Goal: Find specific page/section: Find specific page/section

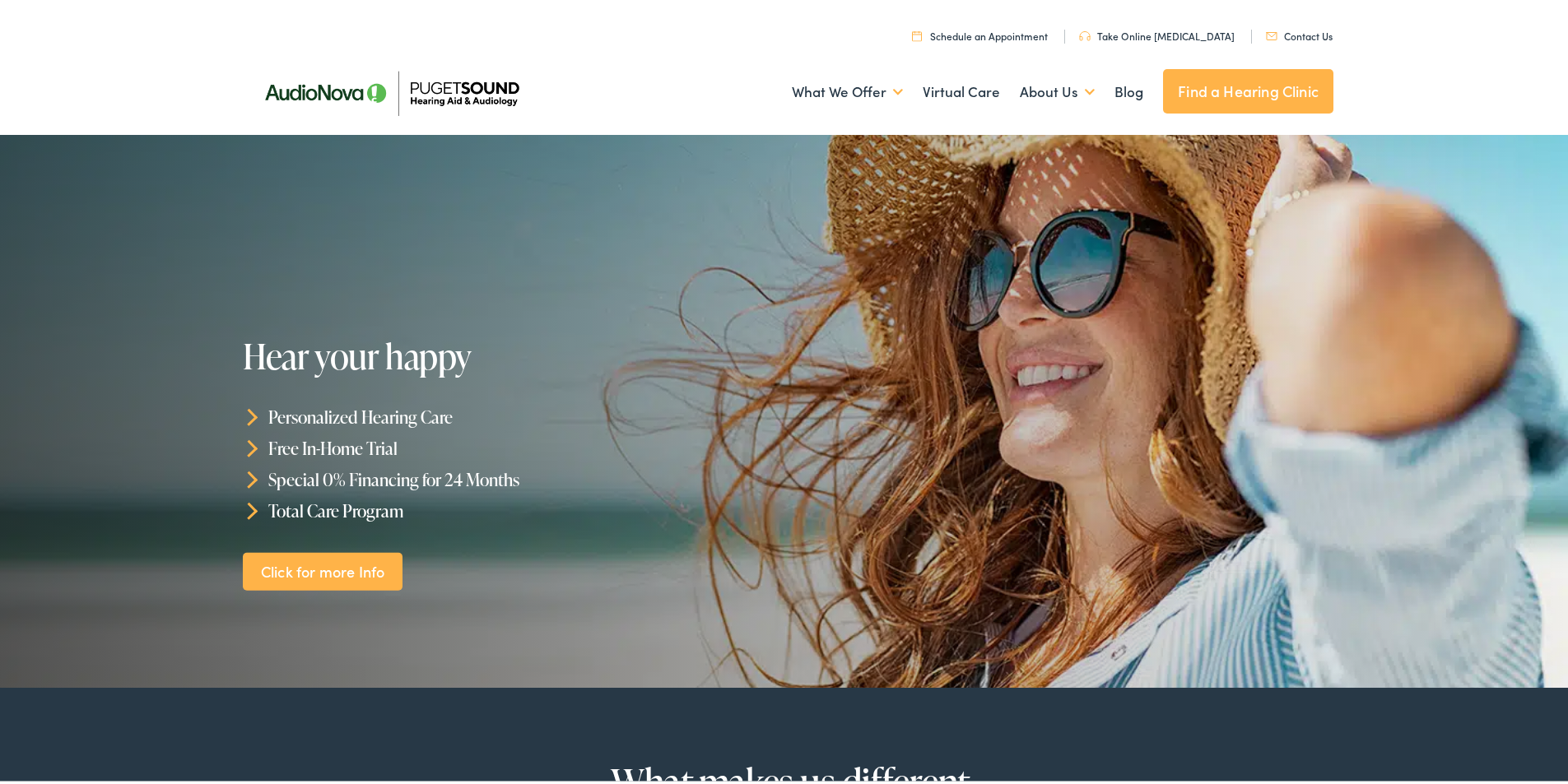
click at [1215, 94] on link "Find a Hearing Clinic" at bounding box center [1249, 88] width 170 height 44
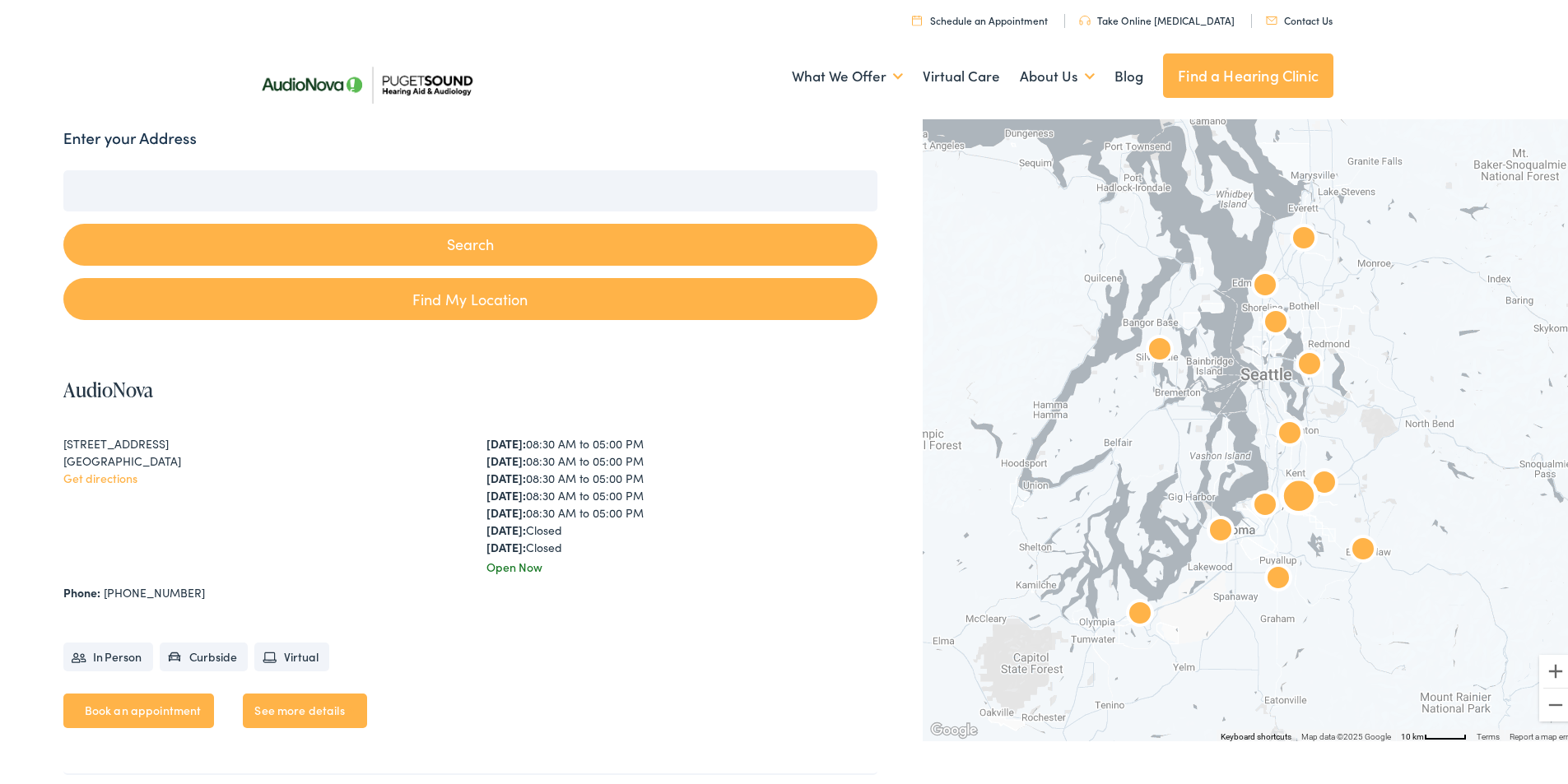
scroll to position [164, 0]
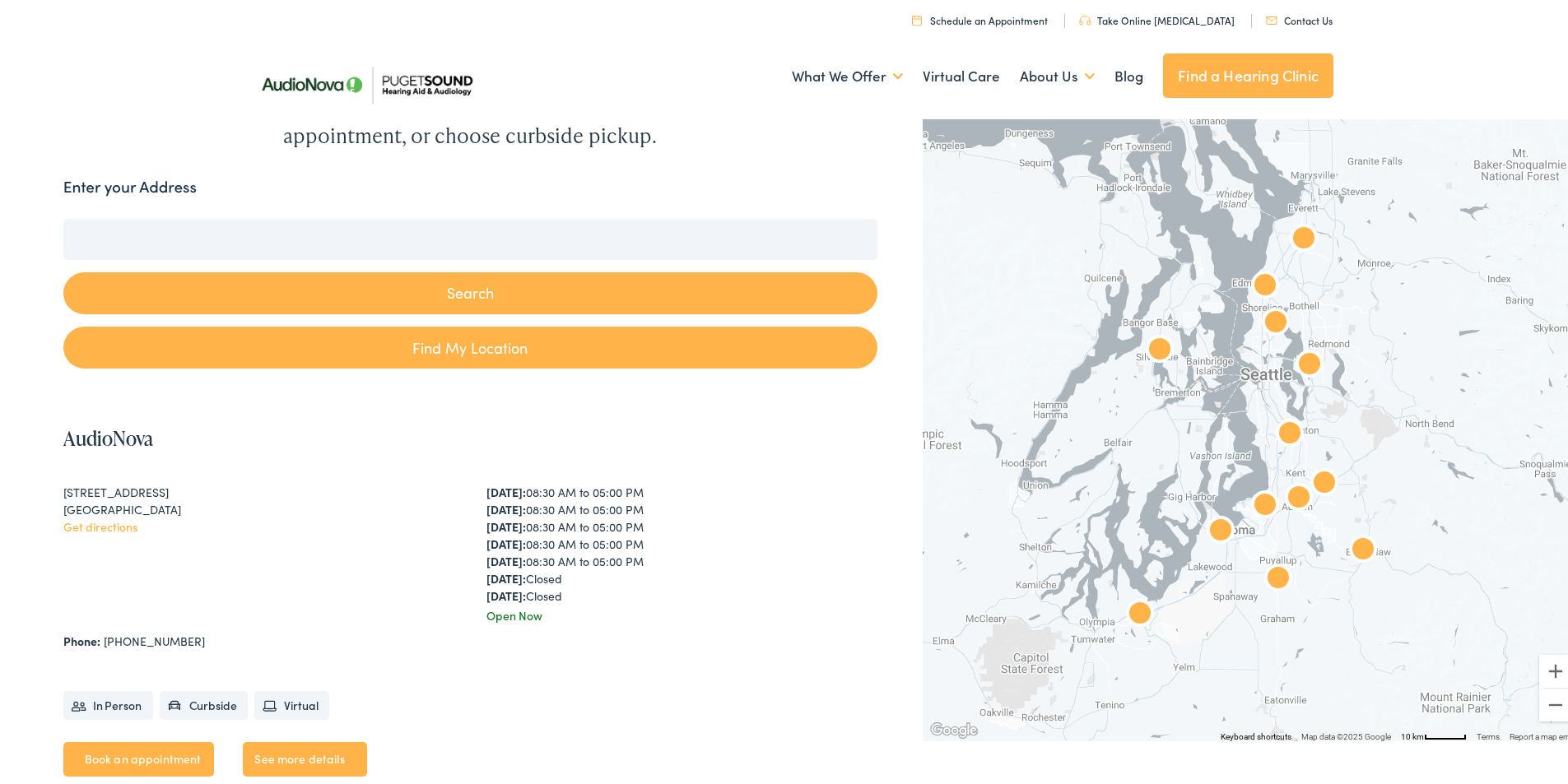
click at [413, 288] on button "Search" at bounding box center [470, 290] width 814 height 42
click at [1208, 527] on img "AudioNova" at bounding box center [1221, 529] width 40 height 40
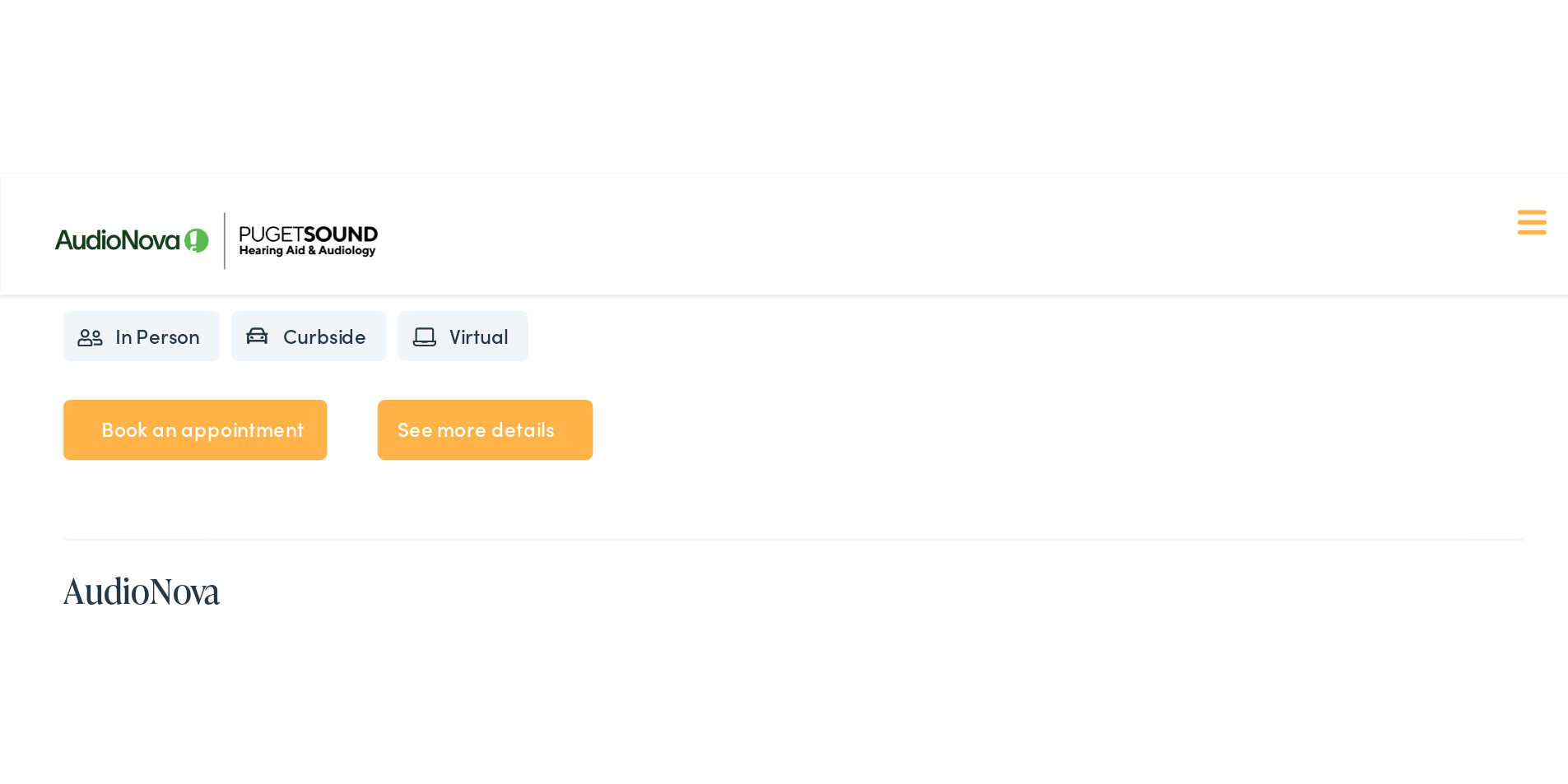
scroll to position [2834, 0]
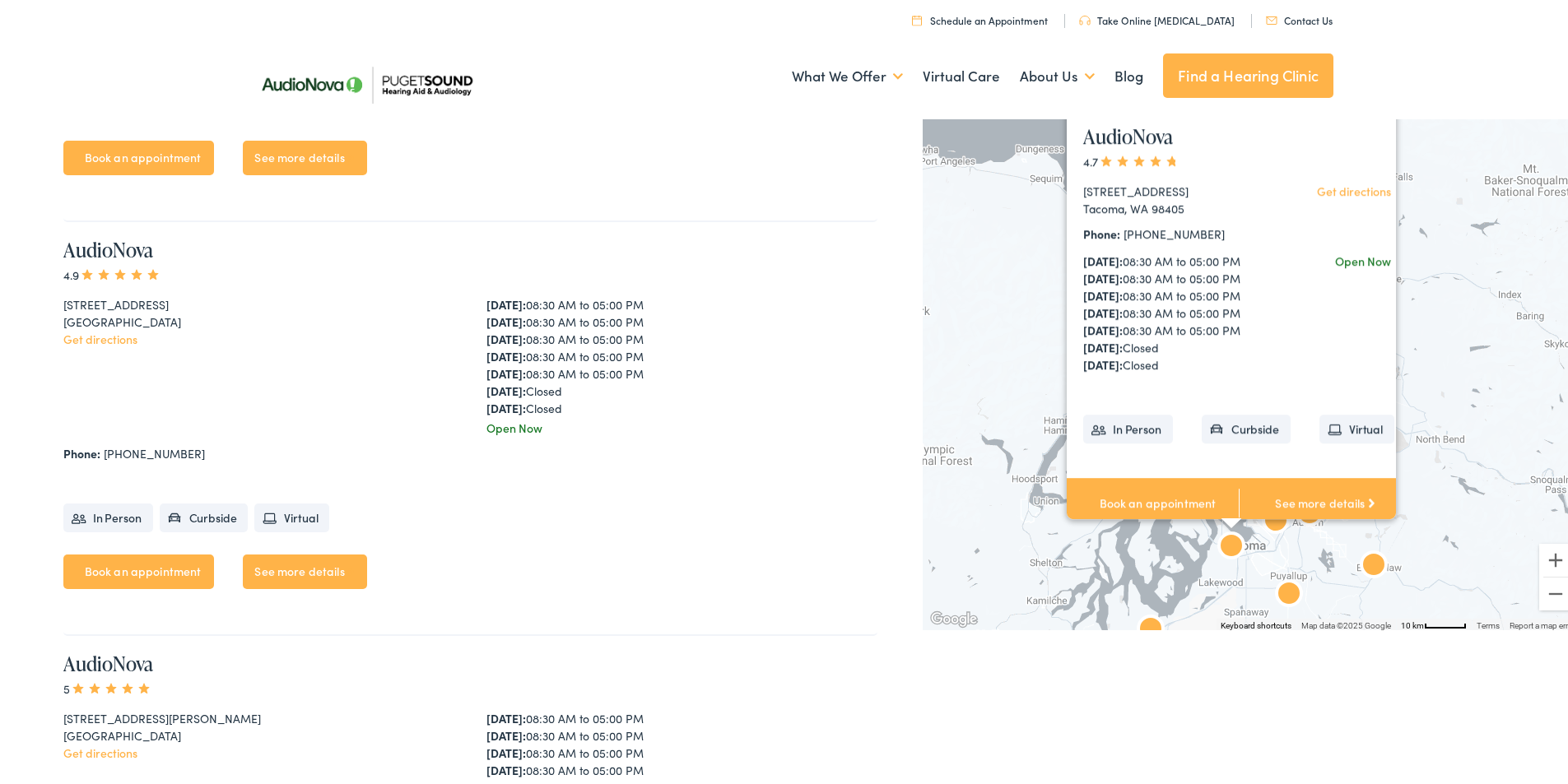
click at [1194, 73] on link "Find a Hearing Clinic" at bounding box center [1249, 72] width 170 height 44
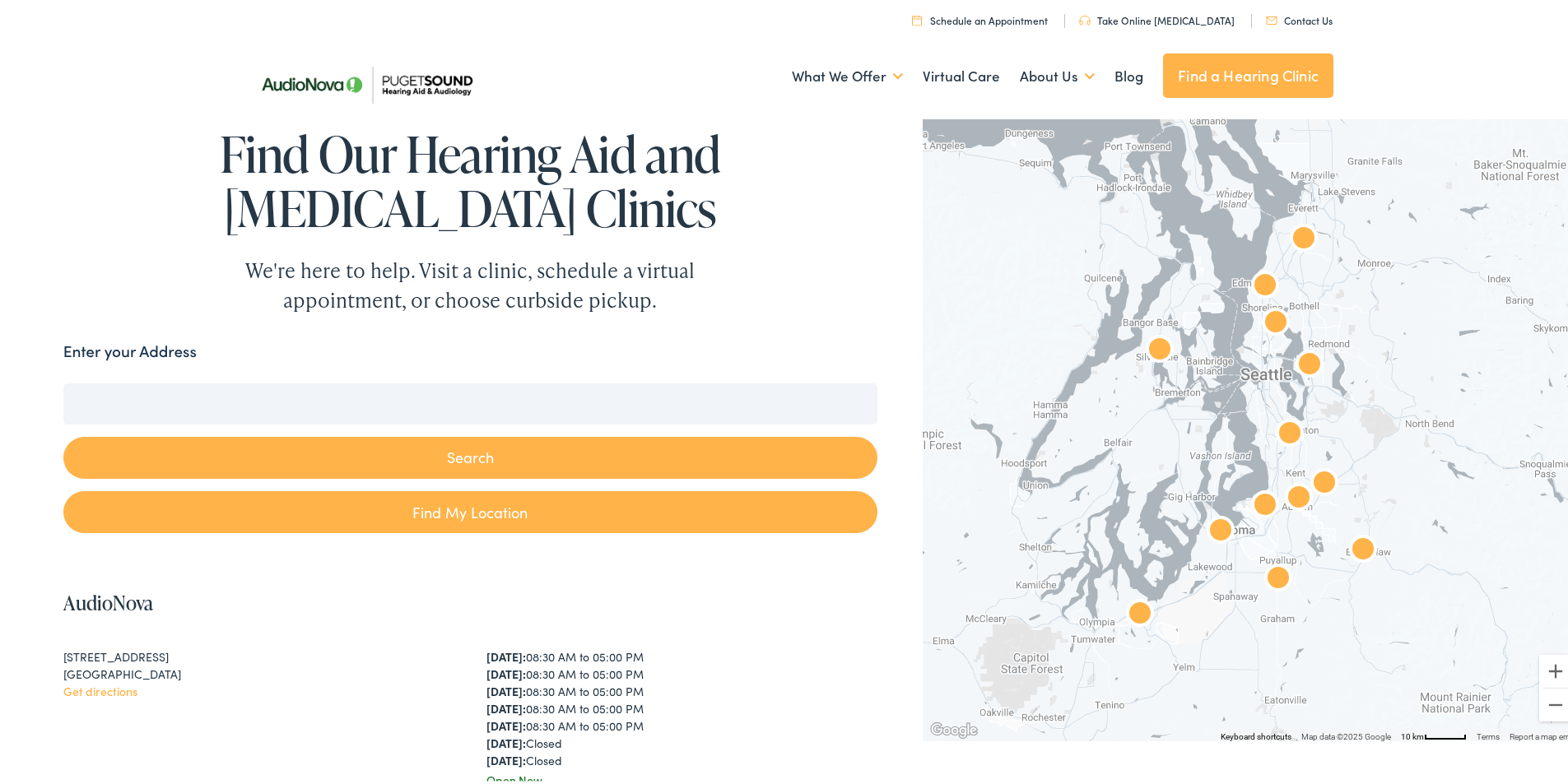
click at [1208, 527] on img "AudioNova" at bounding box center [1221, 529] width 40 height 40
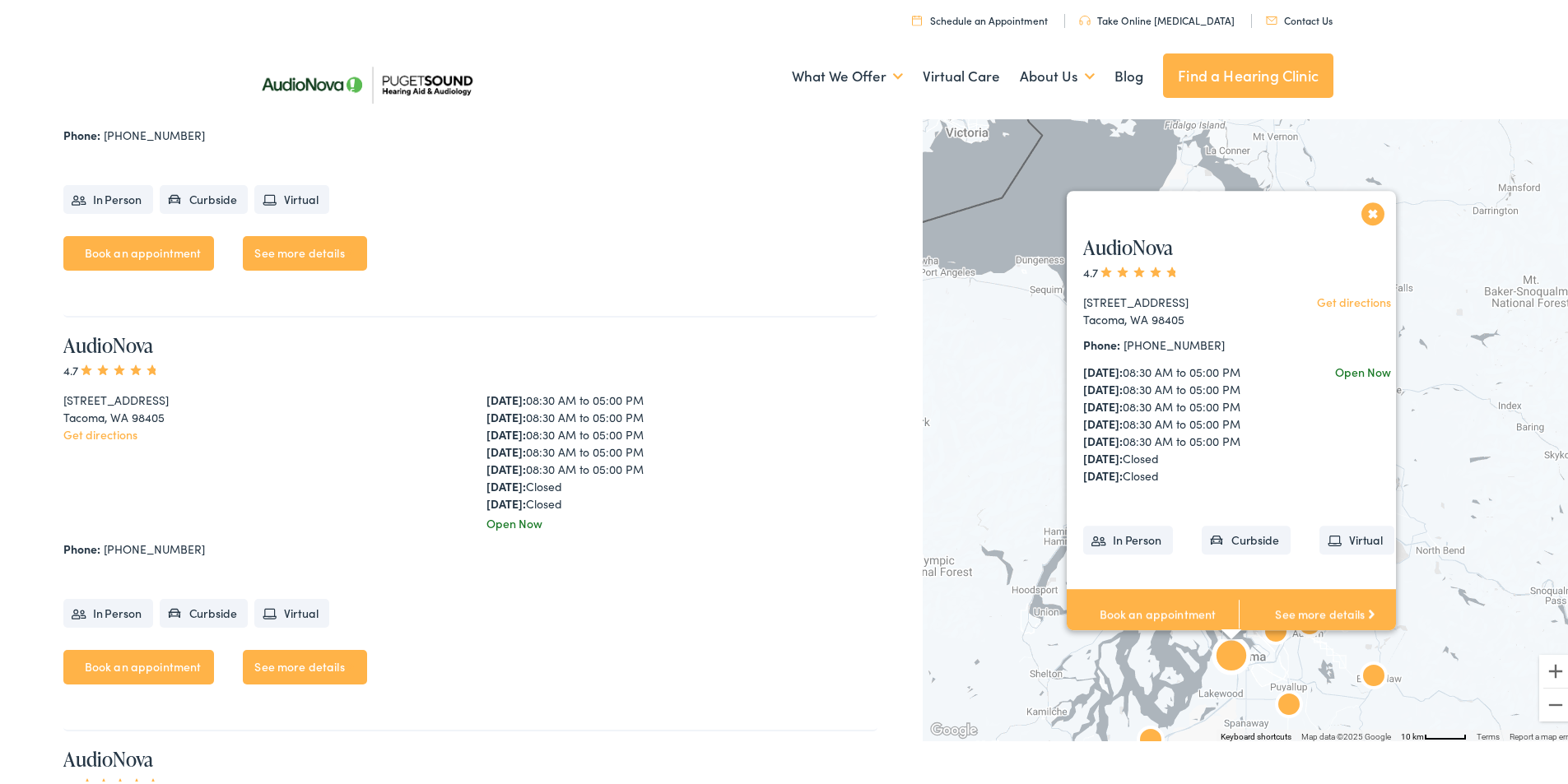
scroll to position [4972, 0]
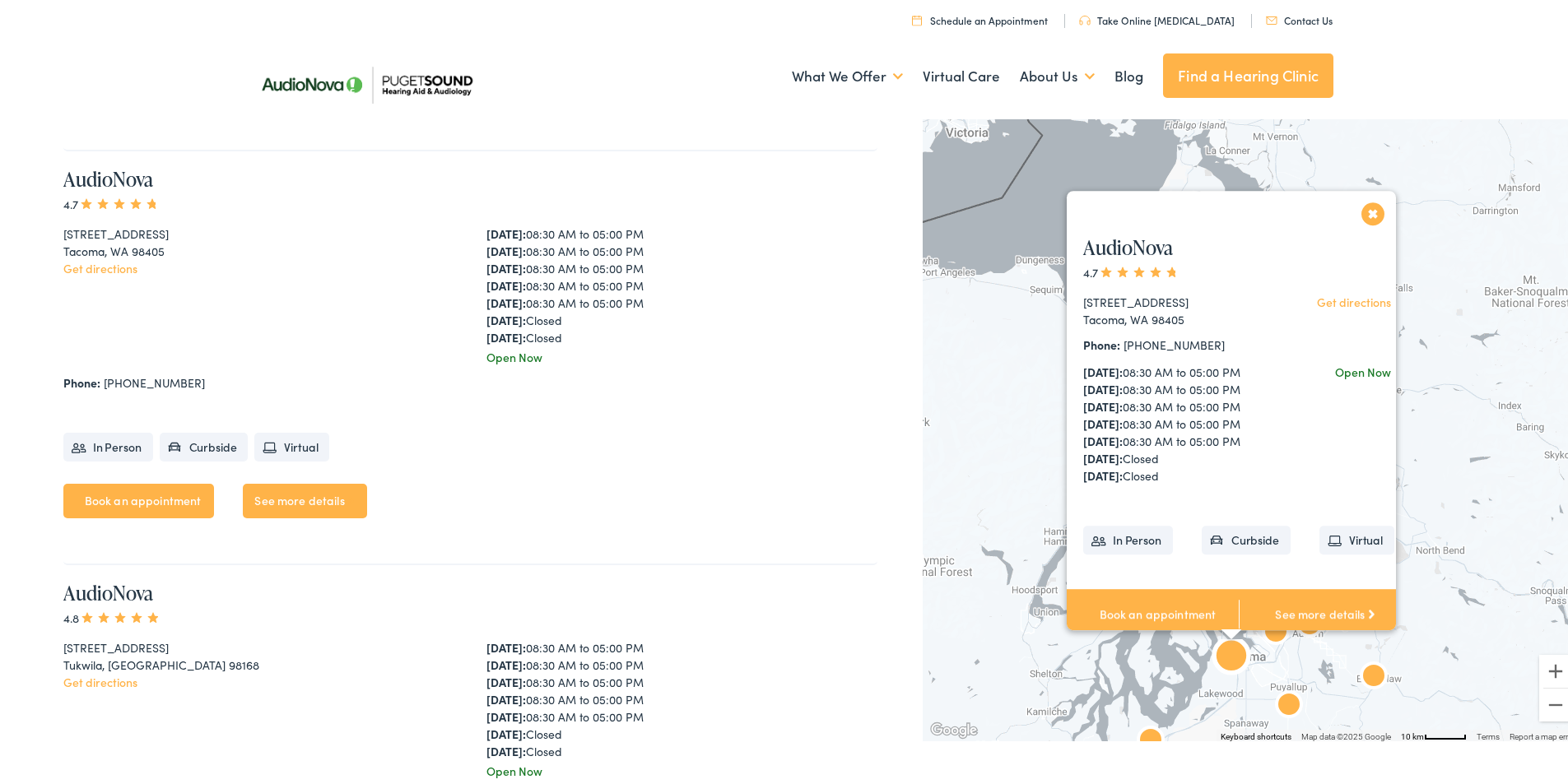
click at [331, 491] on link "See more details" at bounding box center [304, 498] width 124 height 35
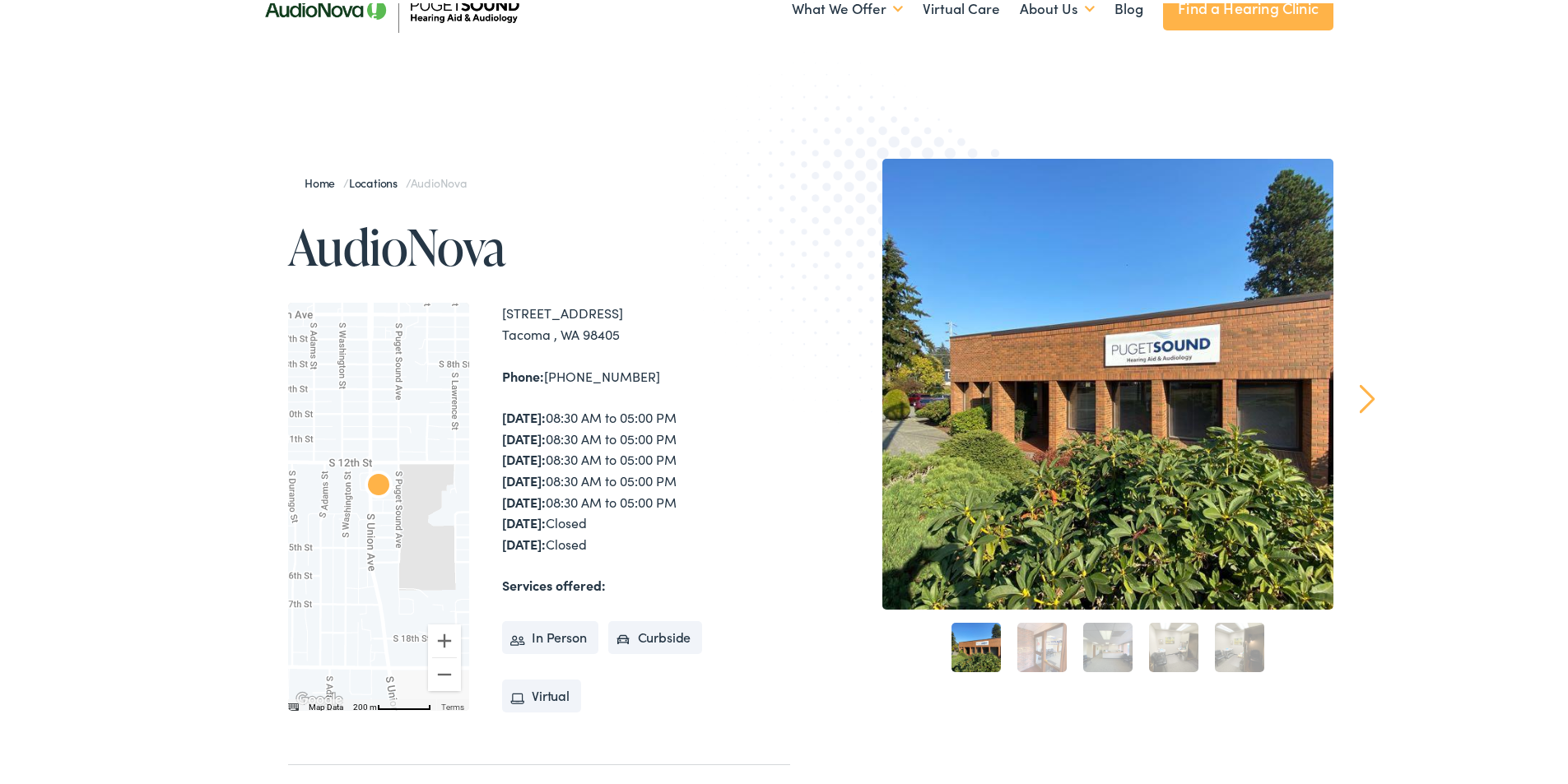
scroll to position [82, 0]
